Goal: Task Accomplishment & Management: Manage account settings

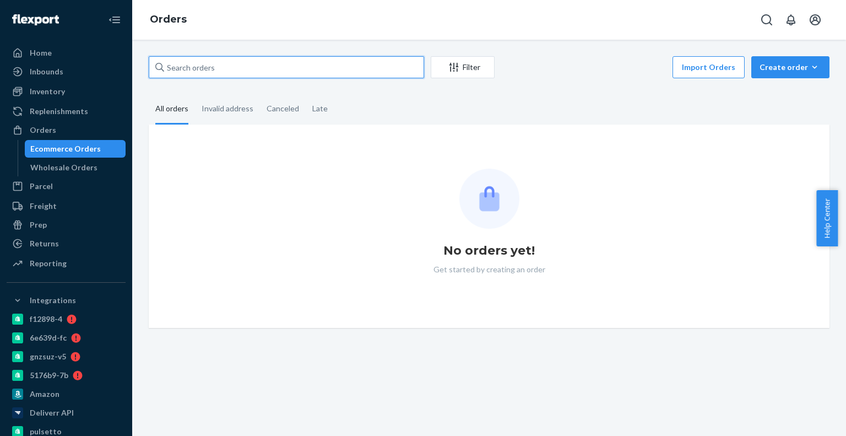
click at [201, 62] on input "text" at bounding box center [286, 67] width 275 height 22
paste input "4187685"
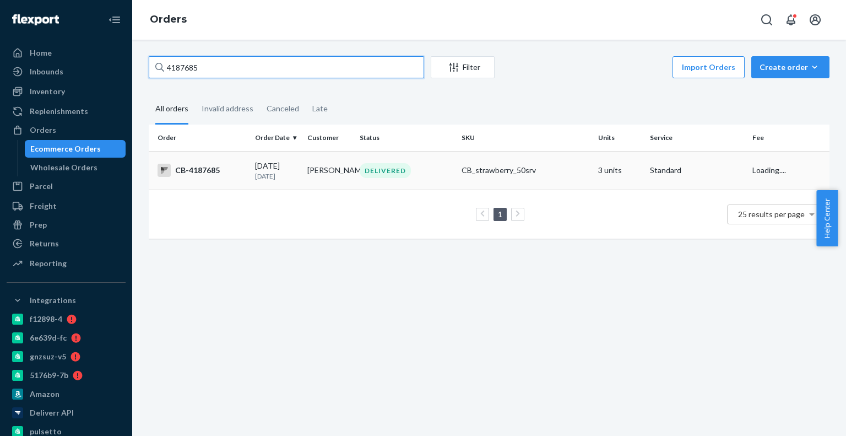
type input "4187685"
click at [323, 168] on td "Kristi Scheponik" at bounding box center [329, 170] width 52 height 39
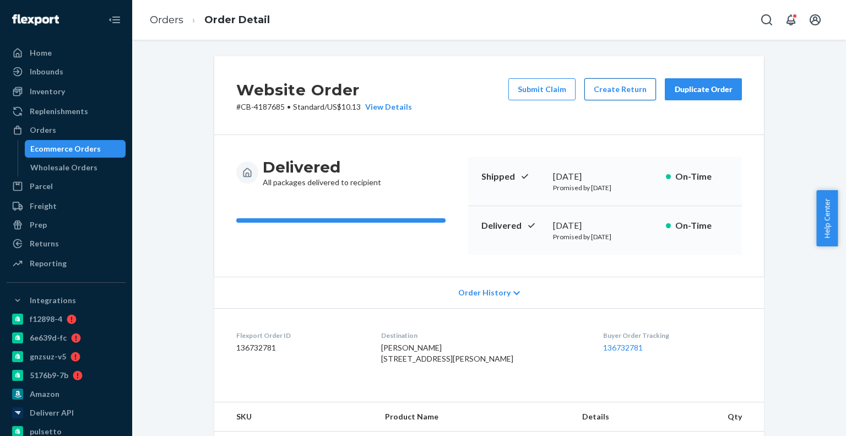
click at [606, 95] on button "Create Return" at bounding box center [621, 89] width 72 height 22
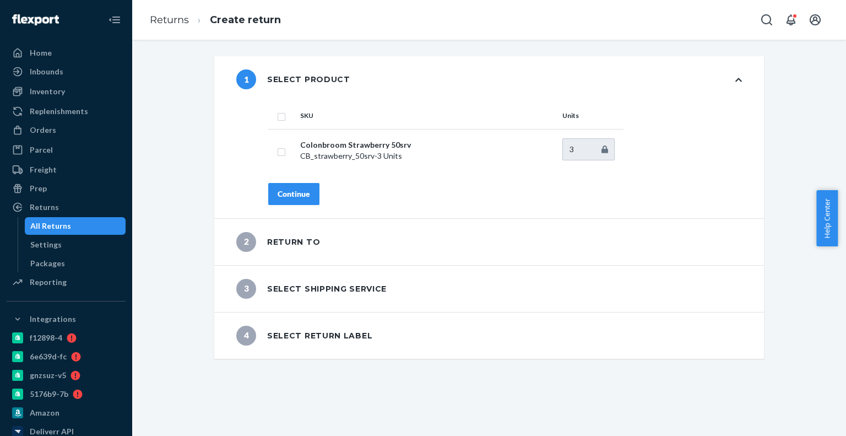
click at [277, 120] on input "checkbox" at bounding box center [281, 116] width 9 height 12
checkbox input "true"
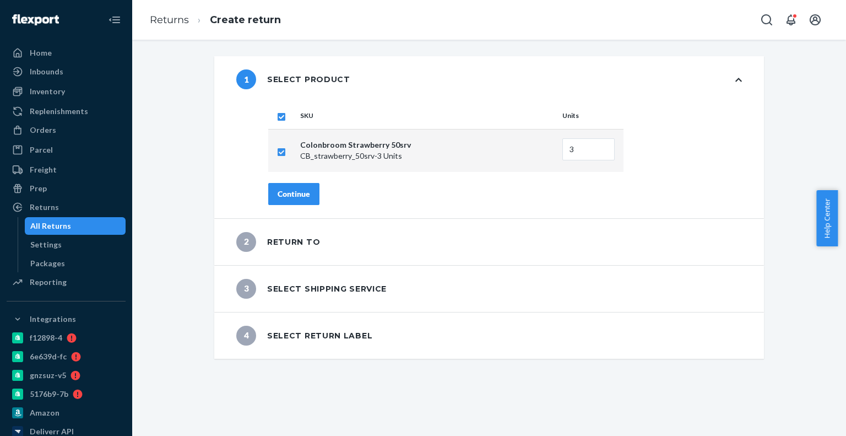
click at [281, 186] on button "Continue" at bounding box center [293, 194] width 51 height 22
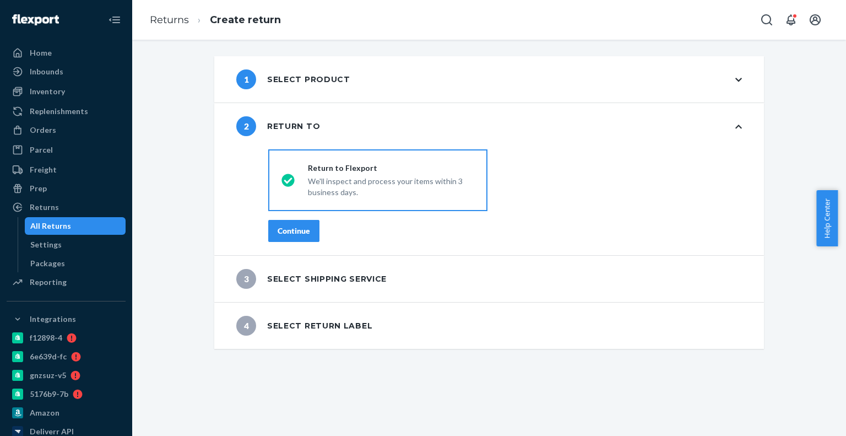
click at [311, 250] on div "destinationsRadioGroup Return to Flexport We'll inspect and process your items …" at bounding box center [505, 200] width 518 height 110
click at [311, 234] on button "Continue" at bounding box center [293, 231] width 51 height 22
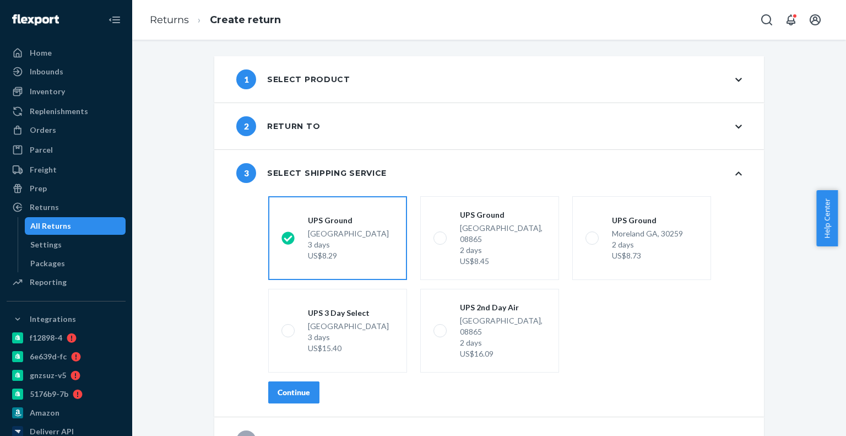
click at [297, 387] on div "Continue" at bounding box center [294, 392] width 33 height 11
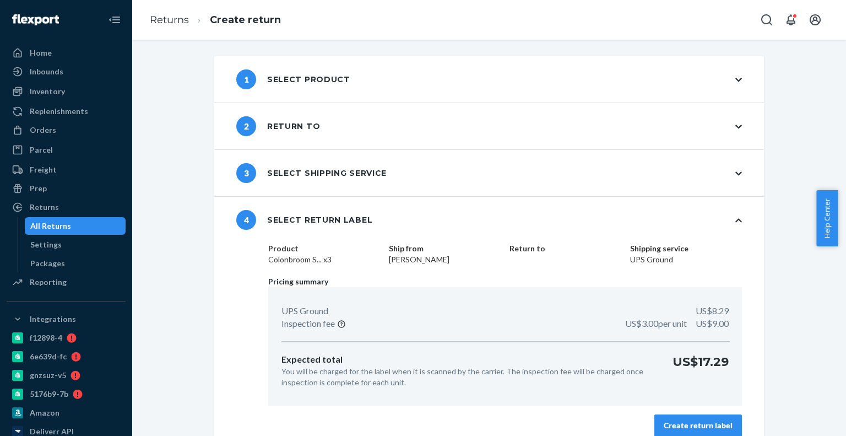
click at [702, 433] on button "Create return label" at bounding box center [698, 425] width 88 height 22
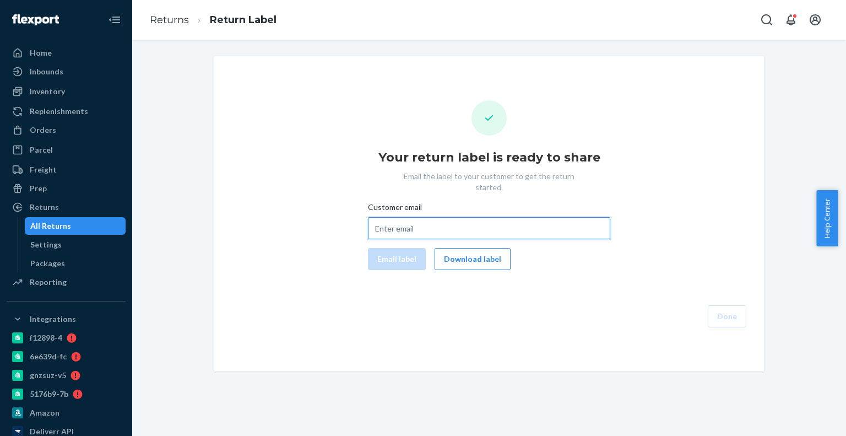
click at [480, 225] on input "Customer email" at bounding box center [489, 228] width 242 height 22
click at [480, 248] on button "Download label" at bounding box center [473, 259] width 76 height 22
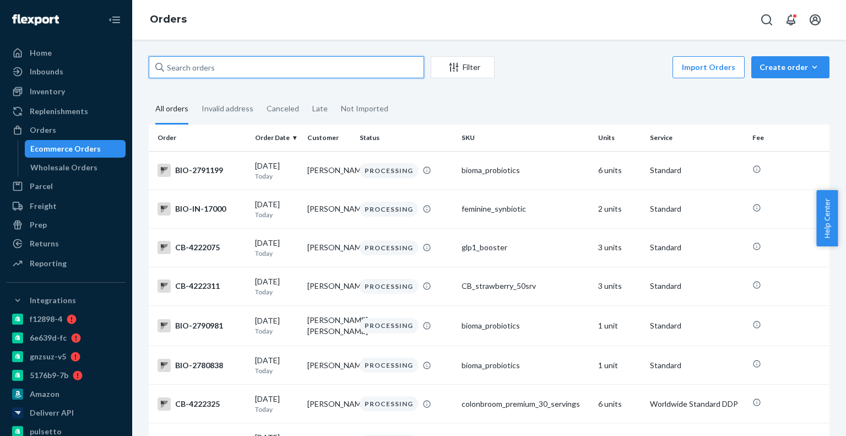
click at [280, 75] on input "text" at bounding box center [286, 67] width 275 height 22
paste input "4197411"
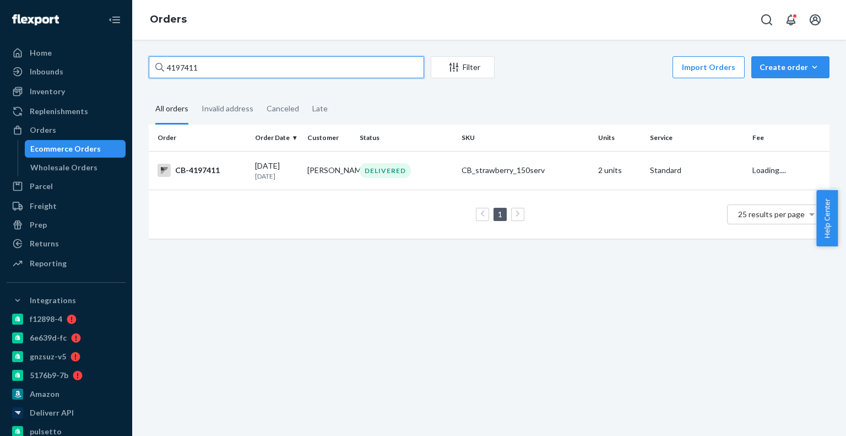
type input "4197411"
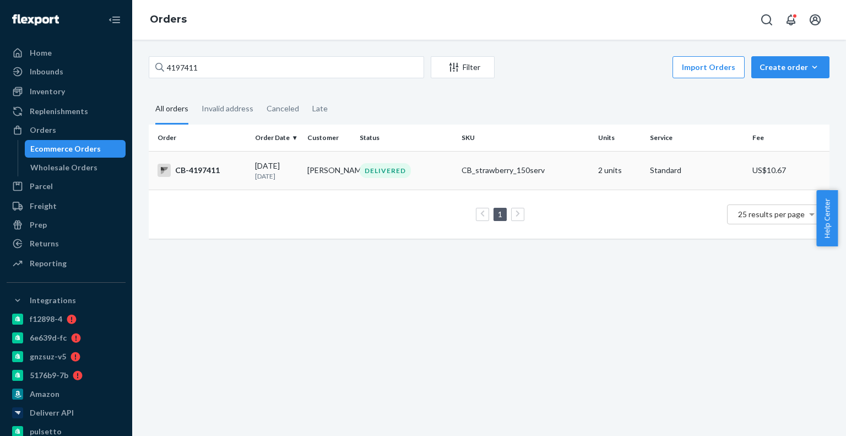
click at [280, 178] on p "7 days ago" at bounding box center [277, 175] width 44 height 9
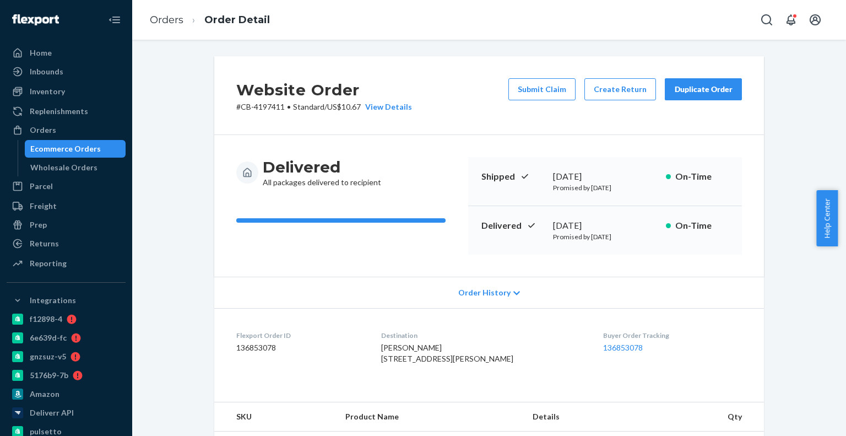
click at [619, 100] on div "Submit Claim Create Return Duplicate Order" at bounding box center [625, 95] width 242 height 34
click at [619, 99] on button "Create Return" at bounding box center [621, 89] width 72 height 22
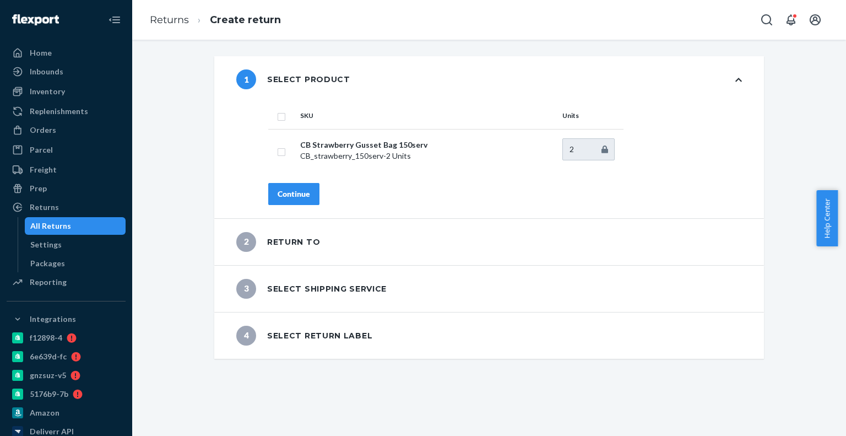
click at [277, 113] on input "checkbox" at bounding box center [281, 116] width 9 height 12
checkbox input "true"
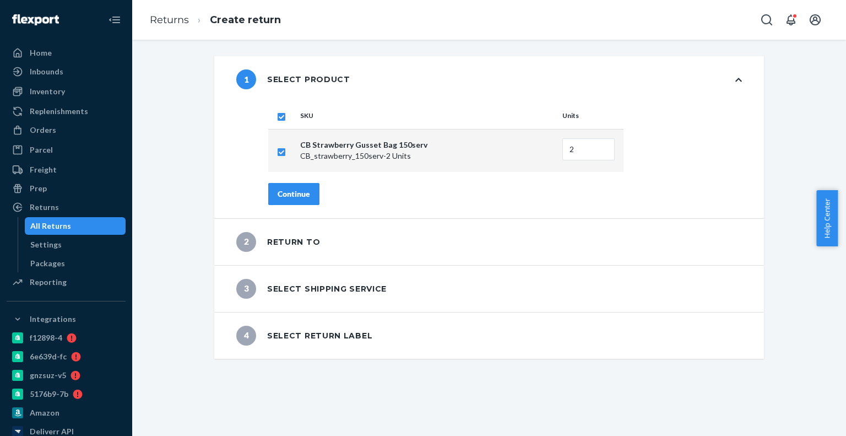
drag, startPoint x: 290, startPoint y: 172, endPoint x: 289, endPoint y: 186, distance: 13.3
click at [290, 173] on div "SKU Units CB Strawberry Gusset Bag 150serv CB_strawberry_150serv - 2 Units 2 Co…" at bounding box center [505, 160] width 518 height 116
click at [289, 187] on button "Continue" at bounding box center [293, 194] width 51 height 22
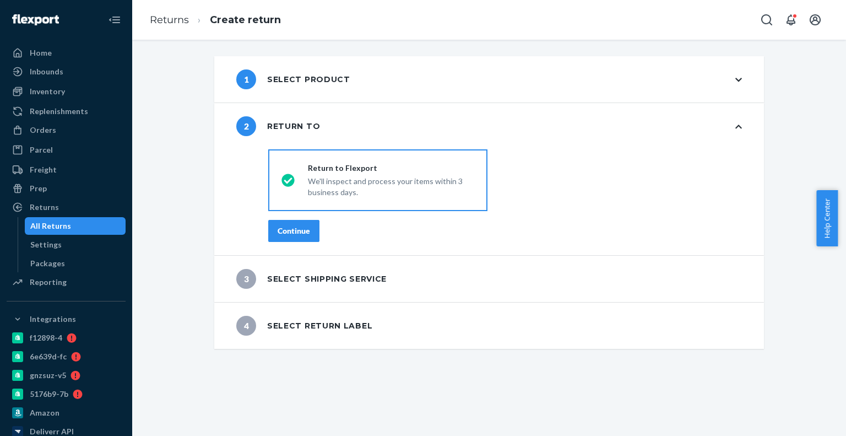
drag, startPoint x: 306, startPoint y: 215, endPoint x: 306, endPoint y: 224, distance: 9.4
click at [306, 215] on div "destinationsRadioGroup Return to Flexport We'll inspect and process your items …" at bounding box center [505, 200] width 518 height 110
click at [306, 224] on button "Continue" at bounding box center [293, 231] width 51 height 22
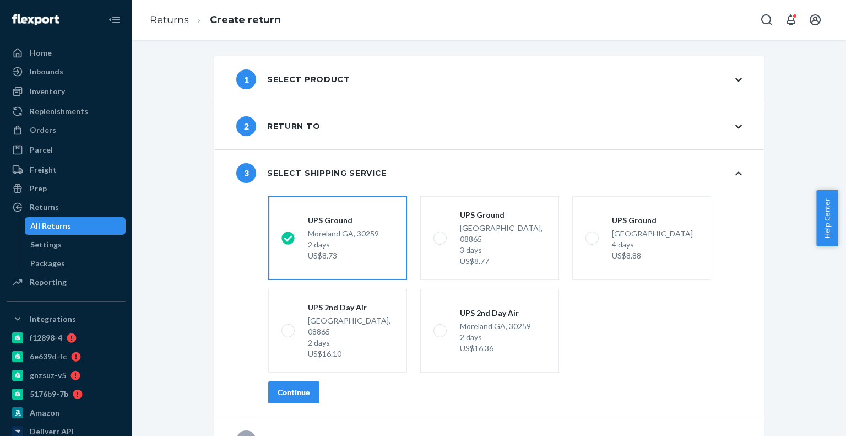
click at [306, 381] on button "Continue" at bounding box center [293, 392] width 51 height 22
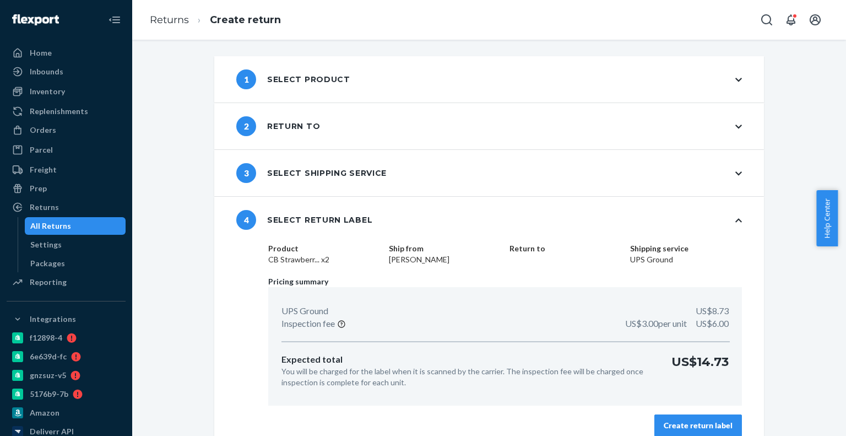
click at [674, 423] on div "Create return label" at bounding box center [698, 425] width 69 height 11
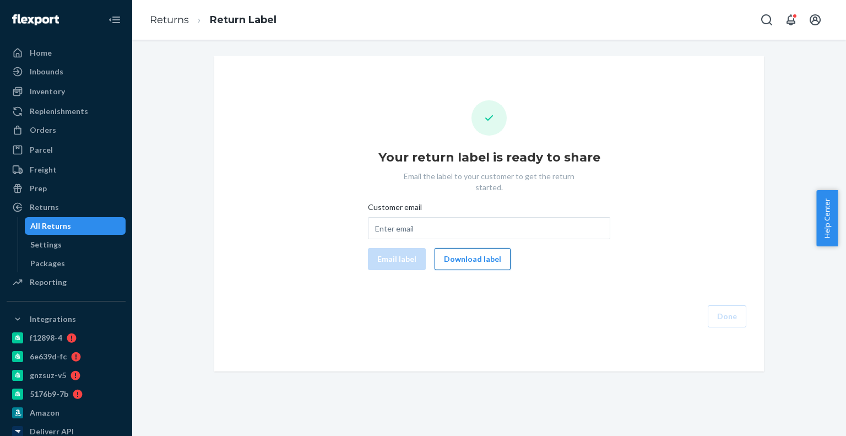
click at [457, 251] on button "Download label" at bounding box center [473, 259] width 76 height 22
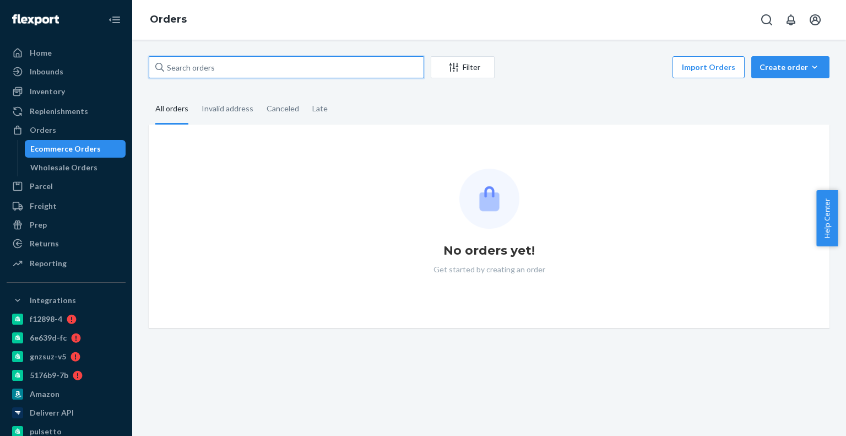
click at [181, 69] on input "text" at bounding box center [286, 67] width 275 height 22
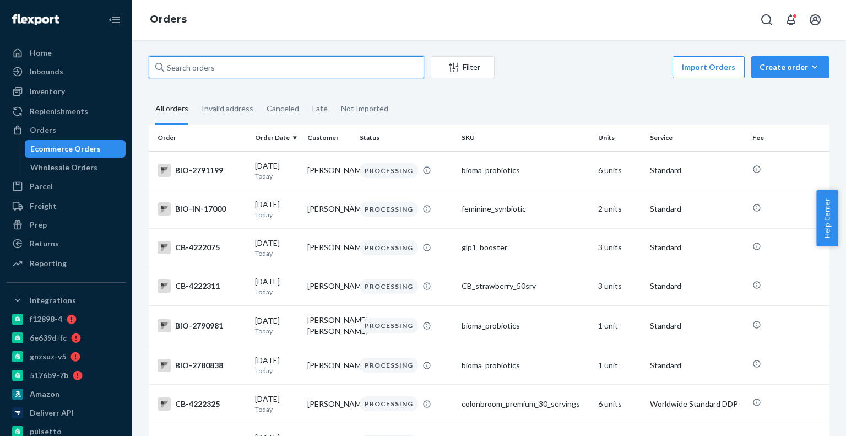
paste input "4187478"
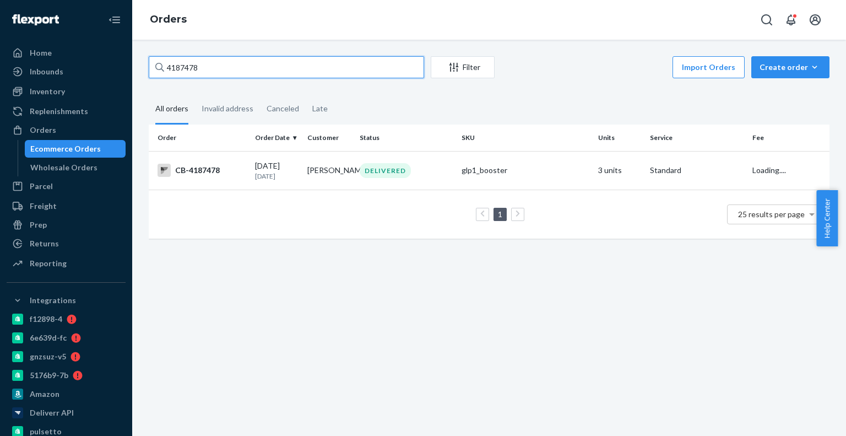
type input "4187478"
click at [273, 163] on div "[DATE] [DATE]" at bounding box center [277, 170] width 44 height 20
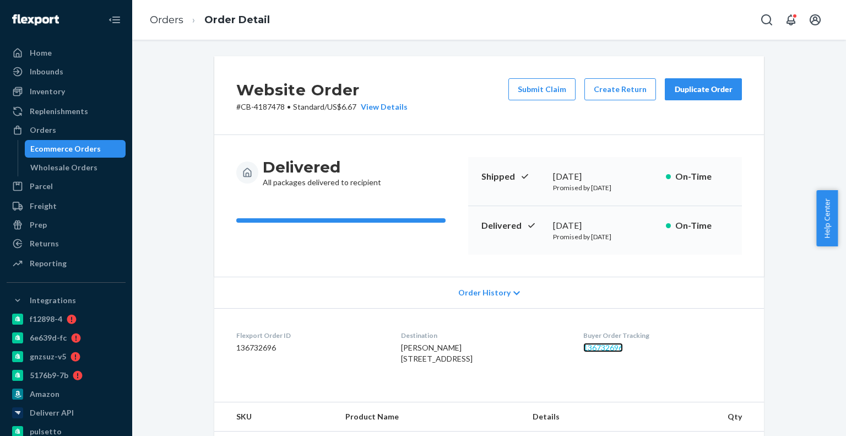
click at [602, 348] on link "136732696" at bounding box center [603, 347] width 40 height 9
